Goal: Check status: Check status

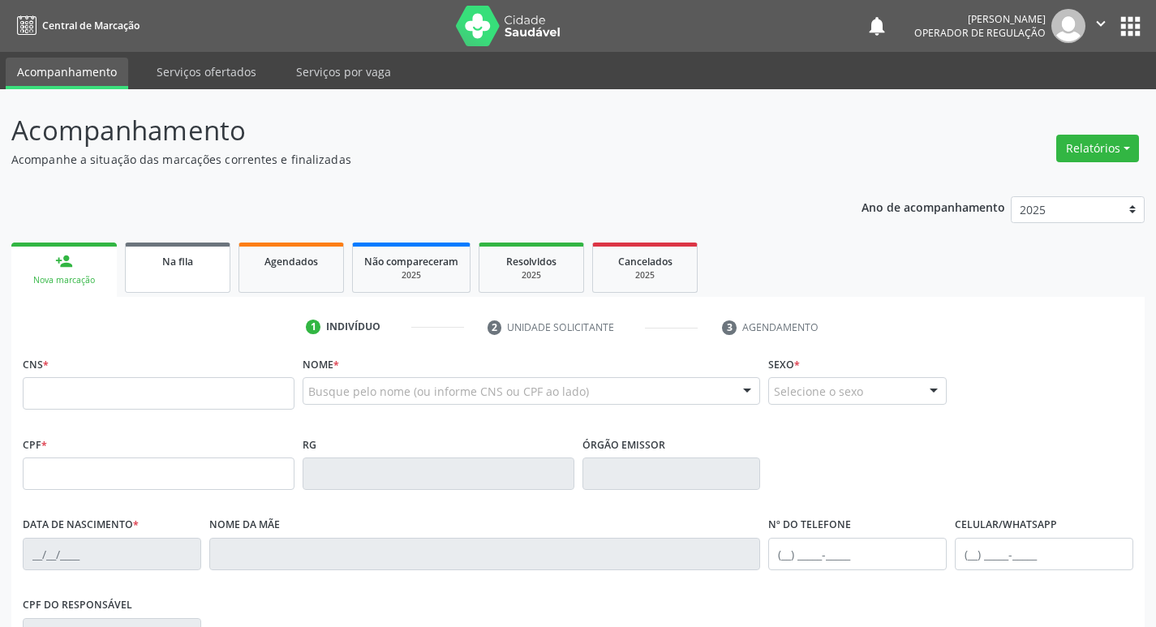
click at [182, 258] on span "Na fila" at bounding box center [177, 262] width 31 height 14
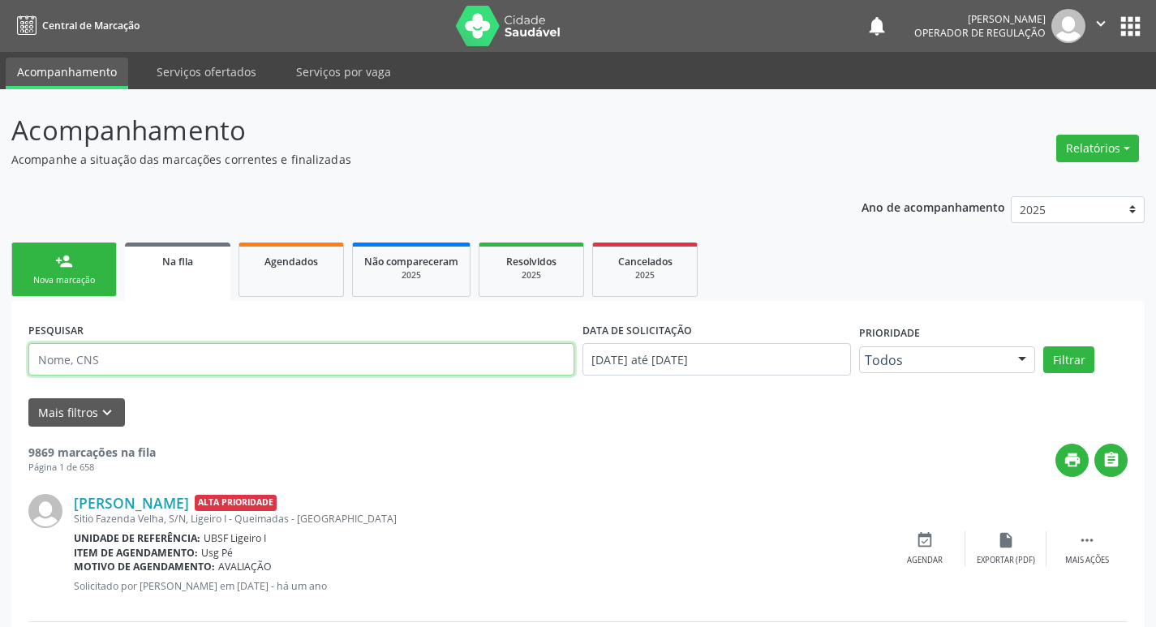
click at [143, 360] on input "text" at bounding box center [301, 359] width 546 height 32
paste input "705 8044 4454 5737"
type input "705 8044 4454 5737"
click at [1043, 346] on button "Filtrar" at bounding box center [1068, 360] width 51 height 28
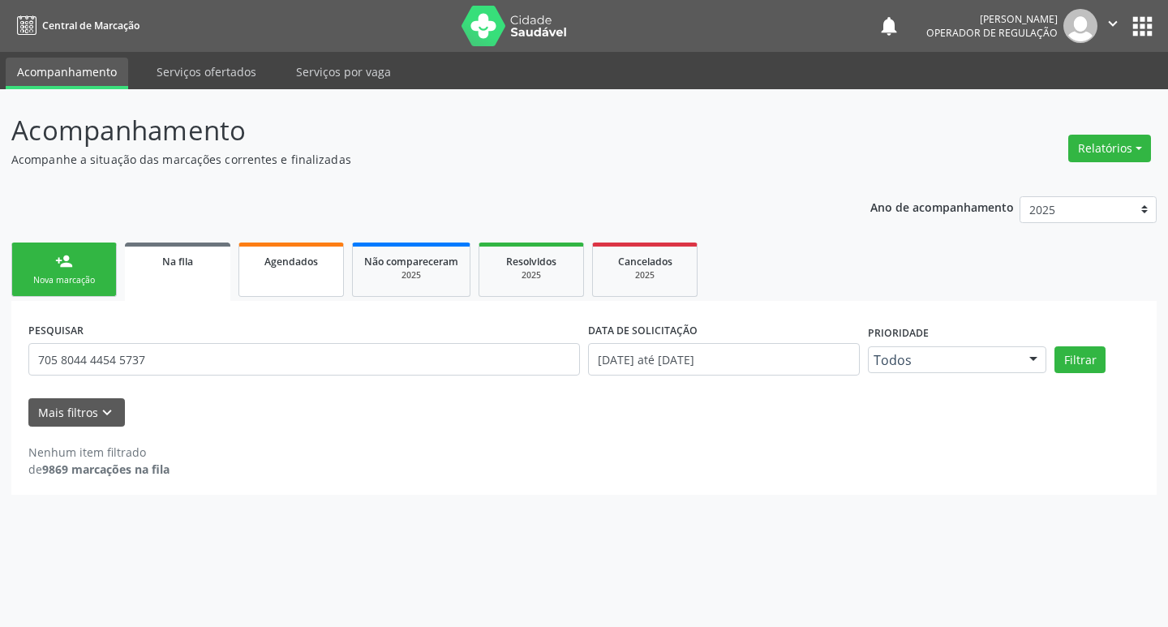
click at [281, 277] on link "Agendados" at bounding box center [291, 270] width 105 height 54
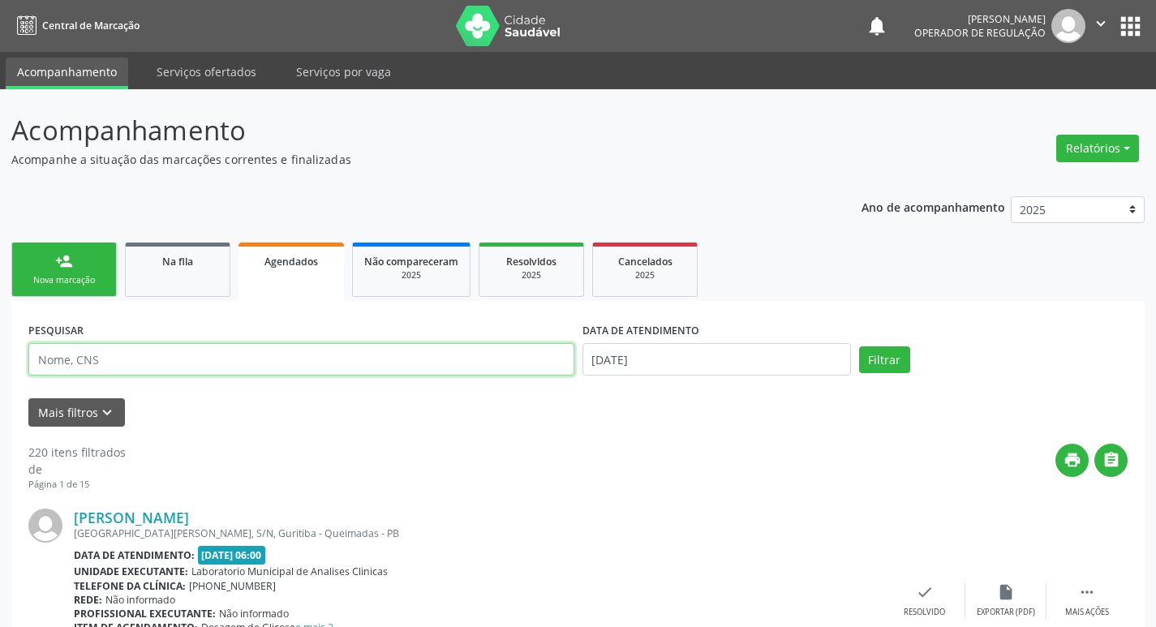
click at [291, 366] on input "text" at bounding box center [301, 359] width 546 height 32
paste input "705 8044 4454 5737"
type input "705 8044 4454 5737"
click at [859, 346] on button "Filtrar" at bounding box center [884, 360] width 51 height 28
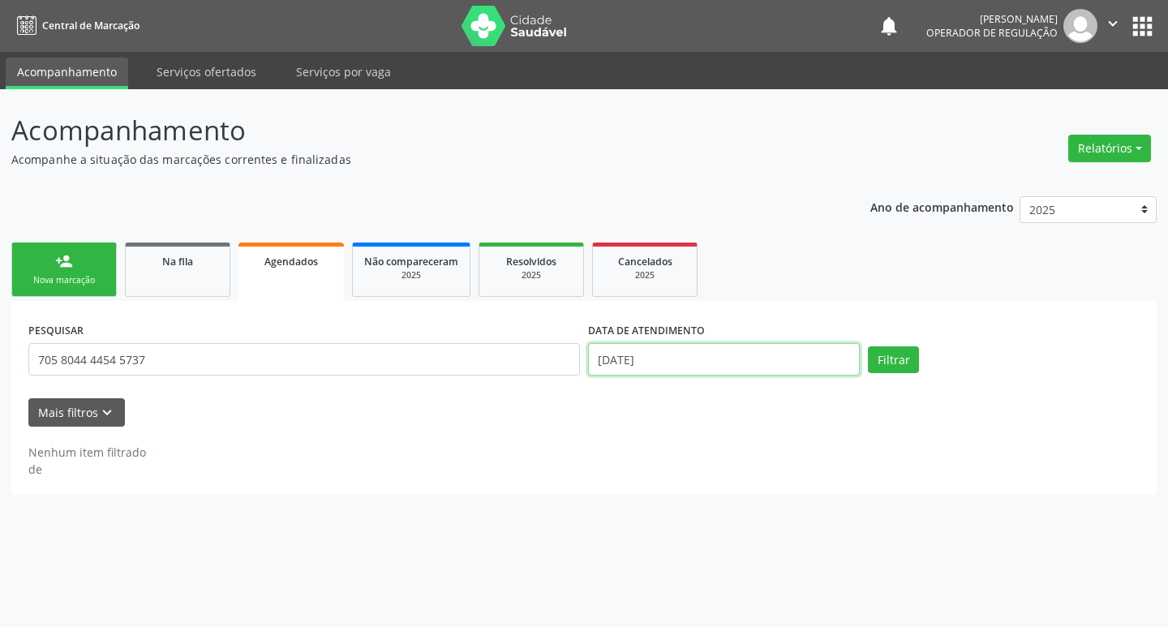
click at [661, 367] on input "[DATE]" at bounding box center [724, 359] width 272 height 32
click at [868, 346] on button "Filtrar" at bounding box center [893, 360] width 51 height 28
click at [389, 540] on div "Acompanhamento Acompanhe a situação das marcações correntes e finalizadas Relat…" at bounding box center [584, 358] width 1168 height 538
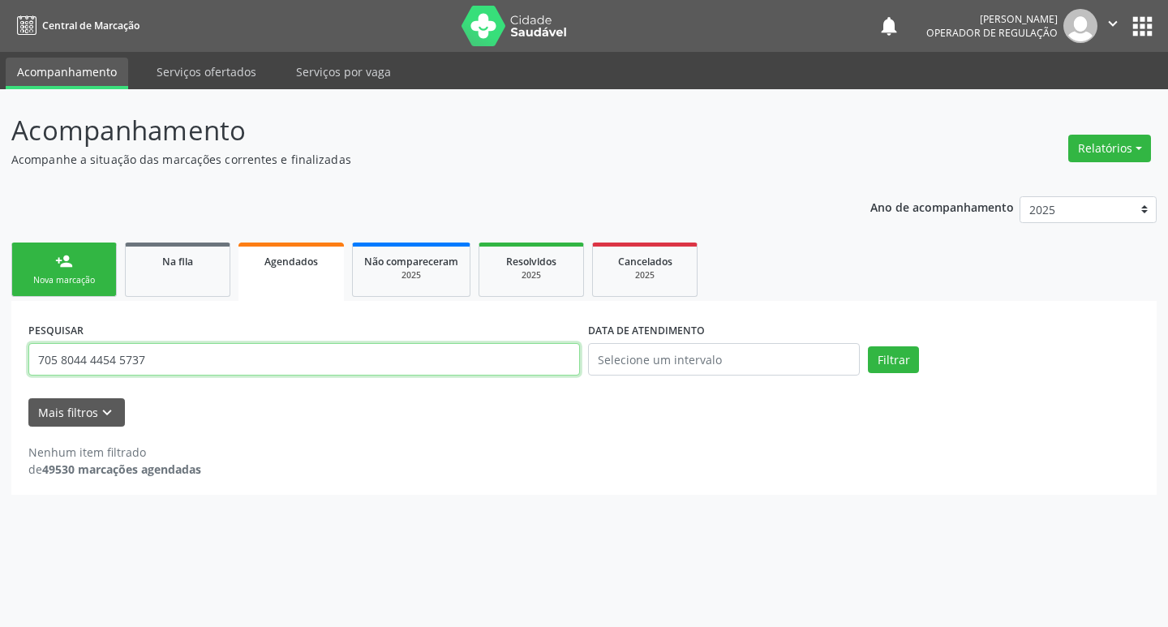
click at [198, 344] on input "705 8044 4454 5737" at bounding box center [304, 359] width 552 height 32
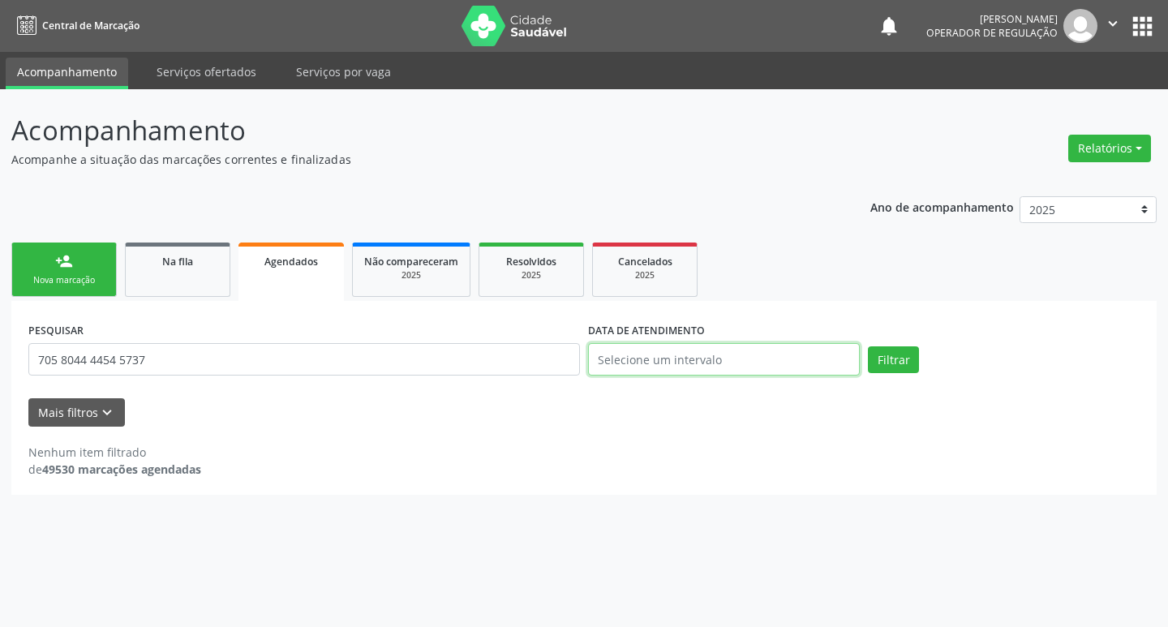
click at [733, 369] on input "text" at bounding box center [724, 359] width 272 height 32
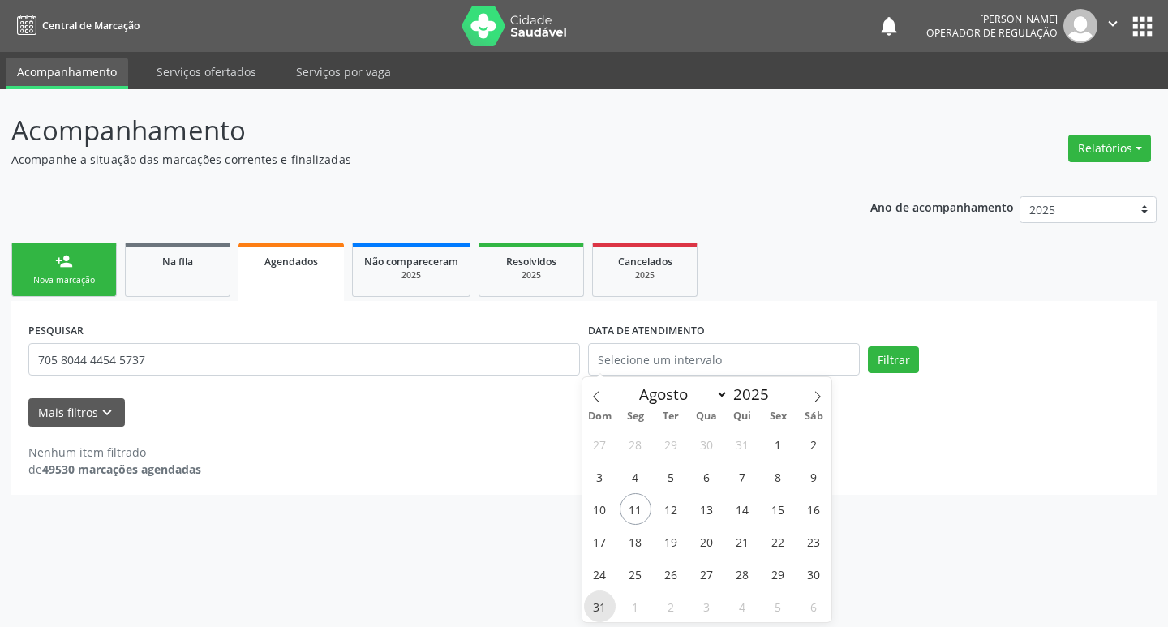
click at [600, 594] on span "31" at bounding box center [600, 607] width 32 height 32
type input "[DATE]"
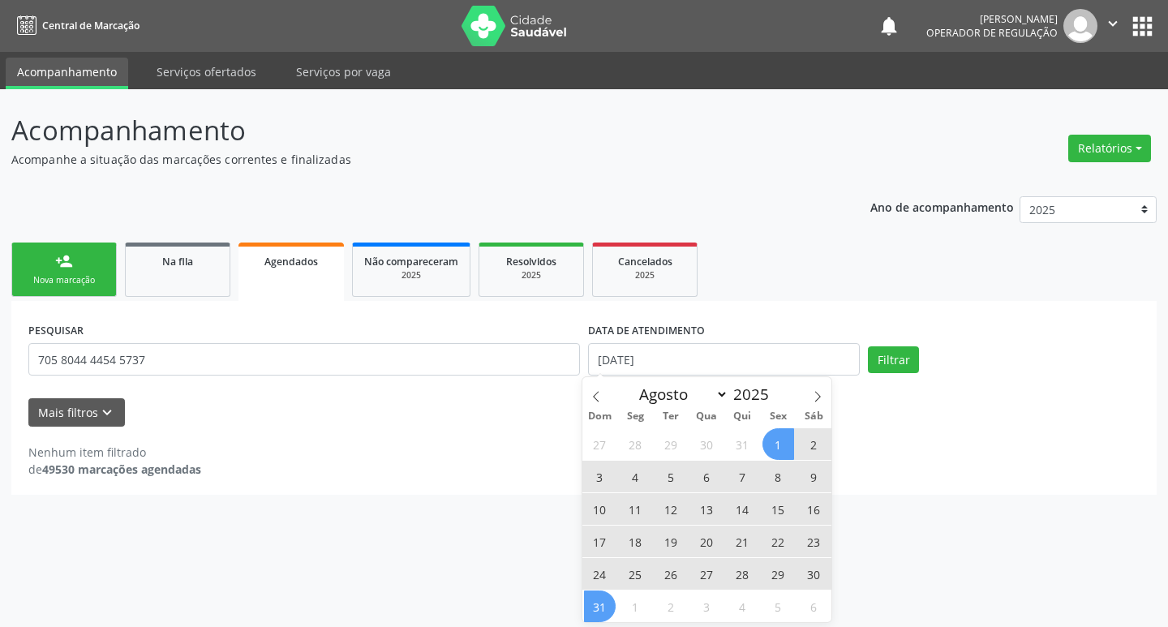
click at [773, 449] on span "1" at bounding box center [779, 444] width 32 height 32
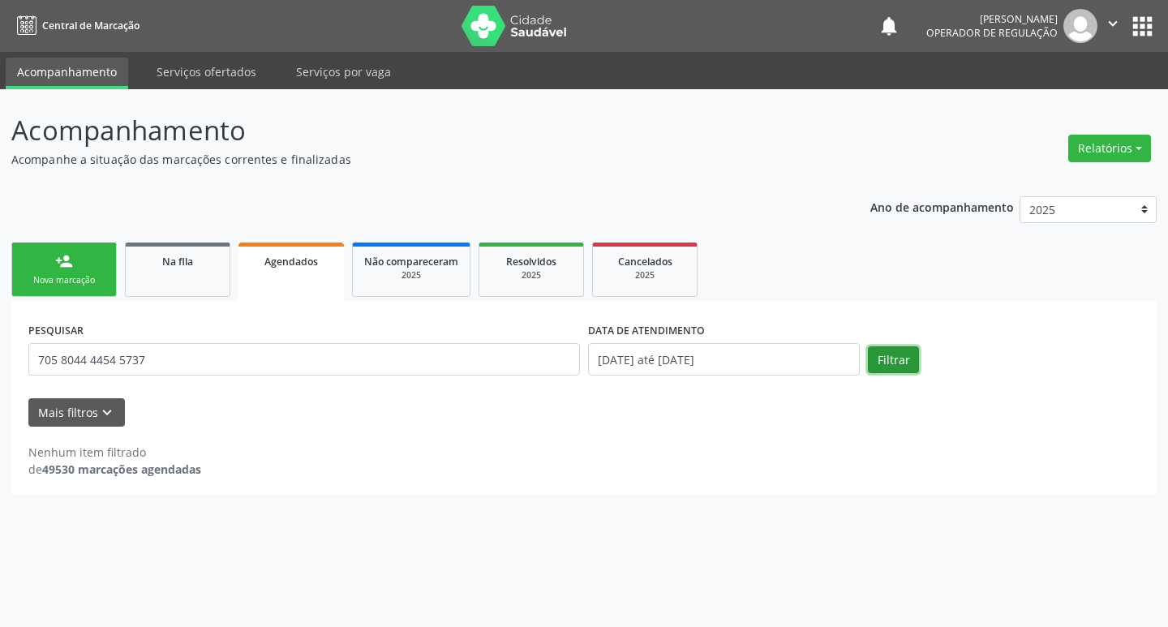
click at [906, 356] on button "Filtrar" at bounding box center [893, 360] width 51 height 28
click at [123, 277] on ul "person_add Nova marcação Na fila Agendados Não compareceram 2025 Resolvidos 202…" at bounding box center [584, 270] width 1146 height 62
click at [146, 278] on link "Na fila" at bounding box center [177, 270] width 105 height 54
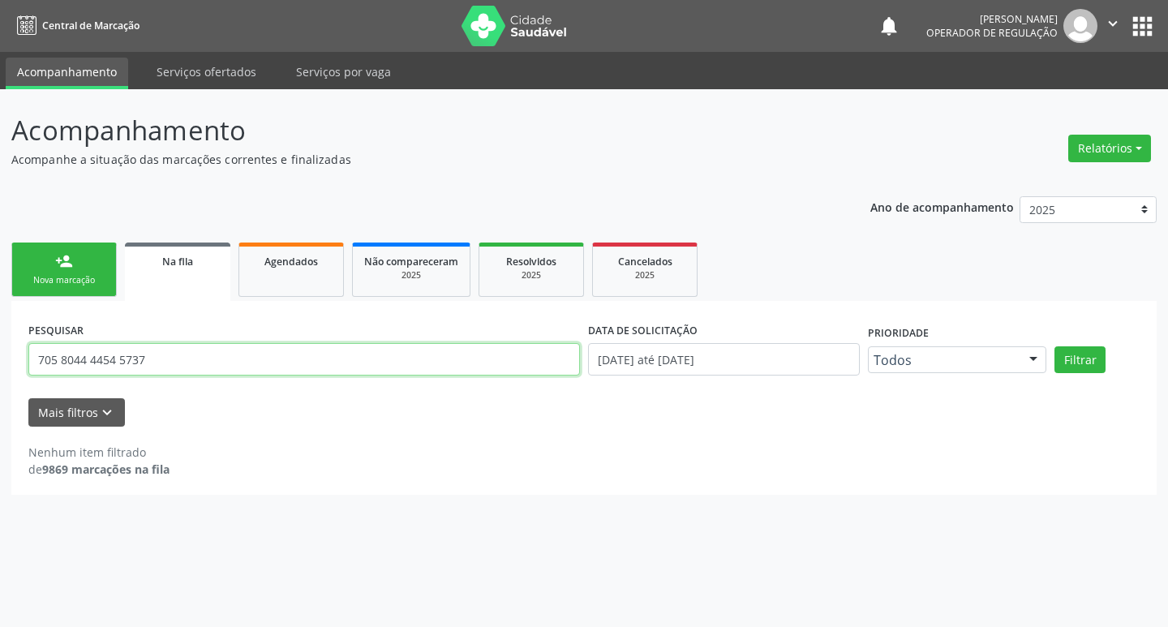
click at [216, 366] on input "705 8044 4454 5737" at bounding box center [304, 359] width 552 height 32
click at [1055, 346] on button "Filtrar" at bounding box center [1080, 360] width 51 height 28
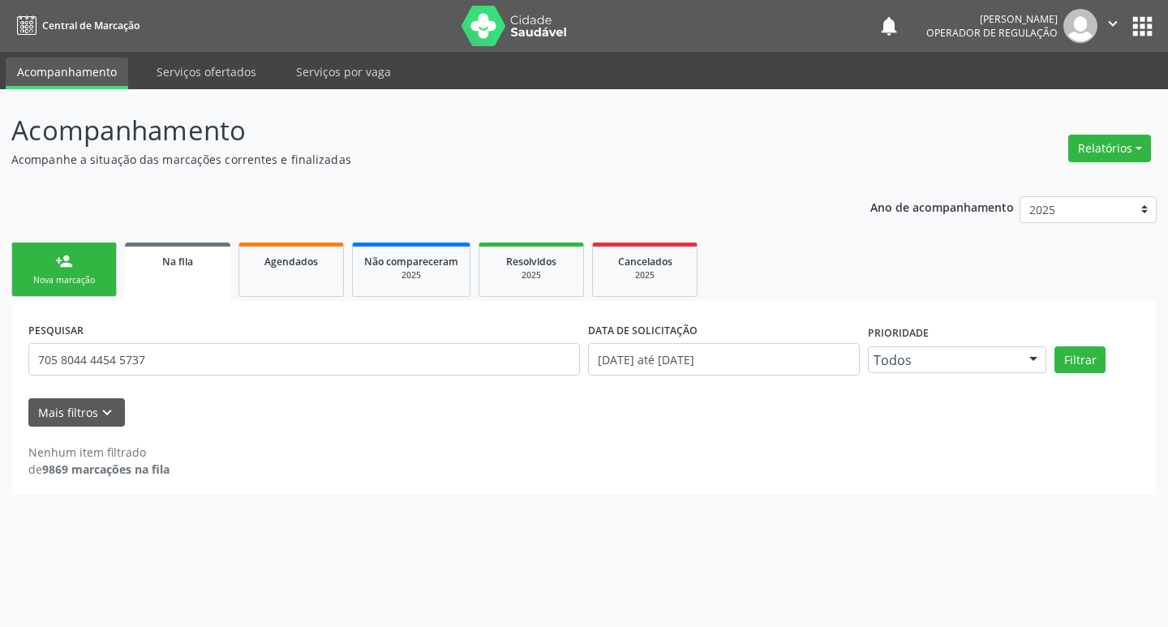
click at [1150, 18] on button "apps" at bounding box center [1142, 26] width 28 height 28
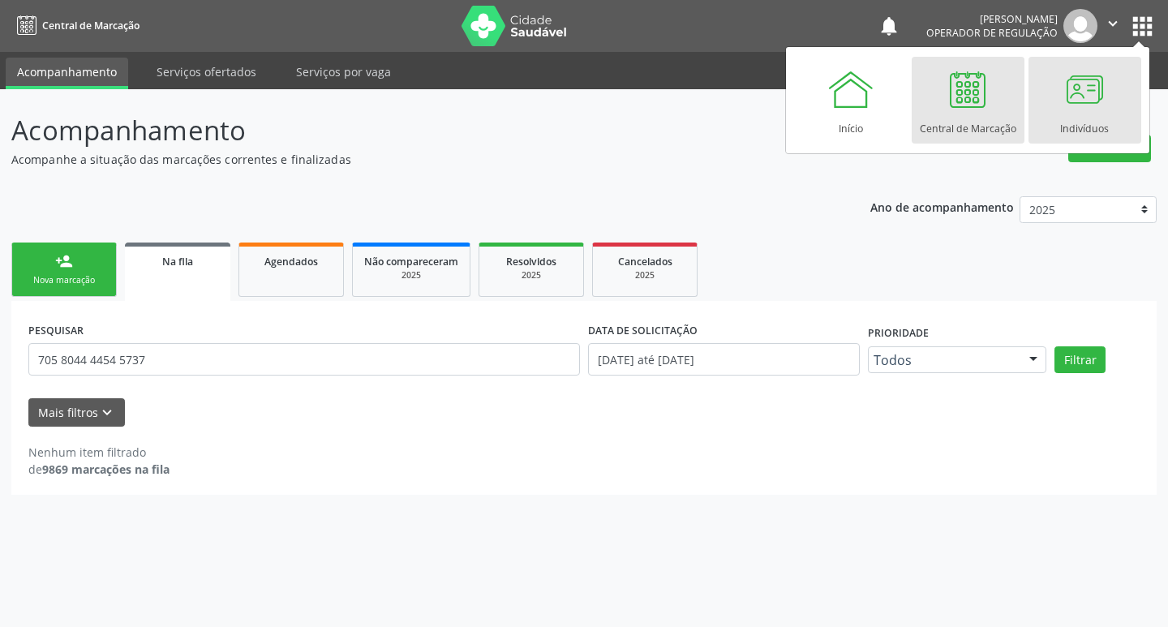
click at [1074, 90] on div at bounding box center [1084, 89] width 49 height 49
